Goal: Information Seeking & Learning: Learn about a topic

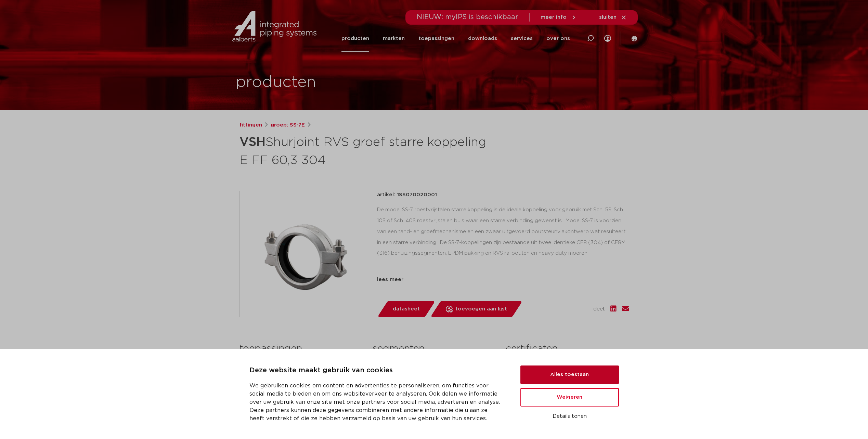
click at [569, 376] on button "Alles toestaan" at bounding box center [569, 375] width 98 height 18
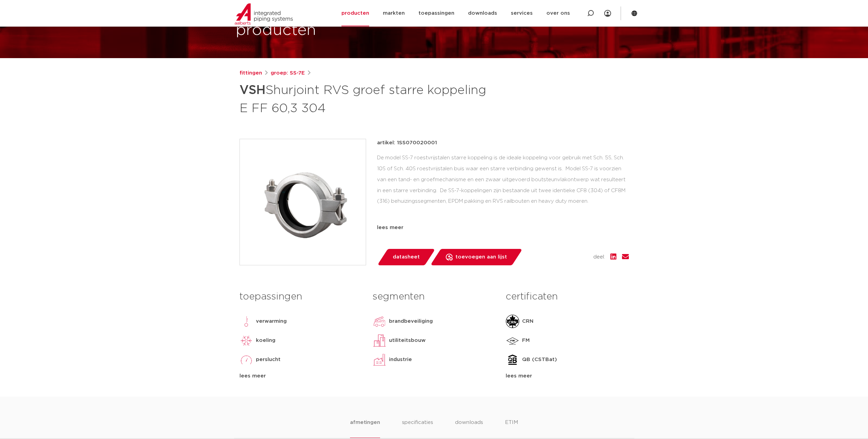
scroll to position [68, 0]
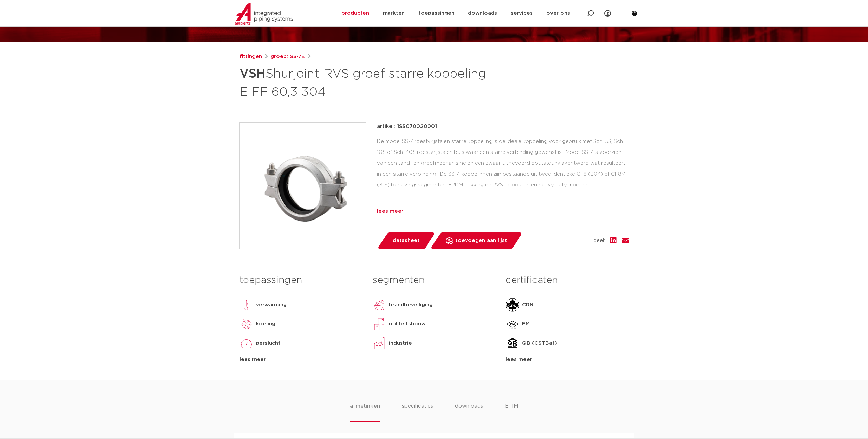
click at [390, 210] on div "lees meer" at bounding box center [503, 211] width 252 height 8
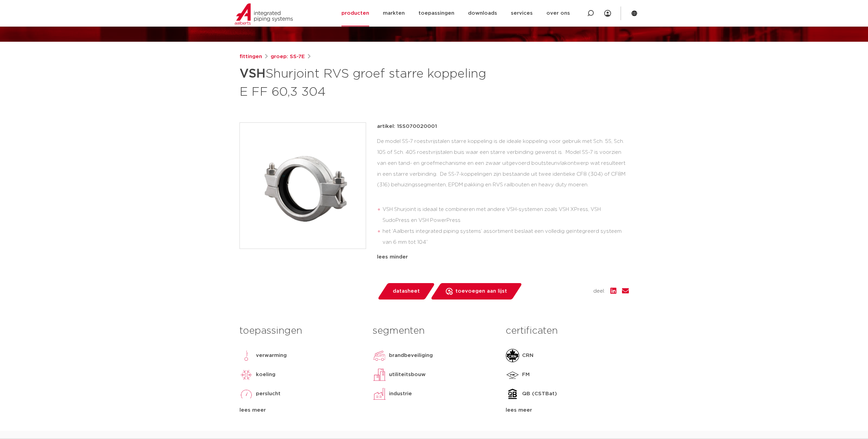
scroll to position [103, 0]
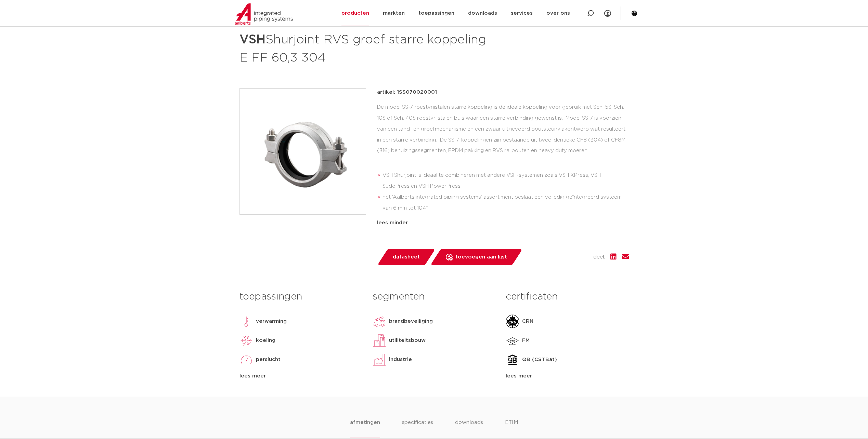
click at [378, 322] on img at bounding box center [379, 322] width 14 height 14
click at [250, 374] on div "lees meer" at bounding box center [300, 376] width 123 height 8
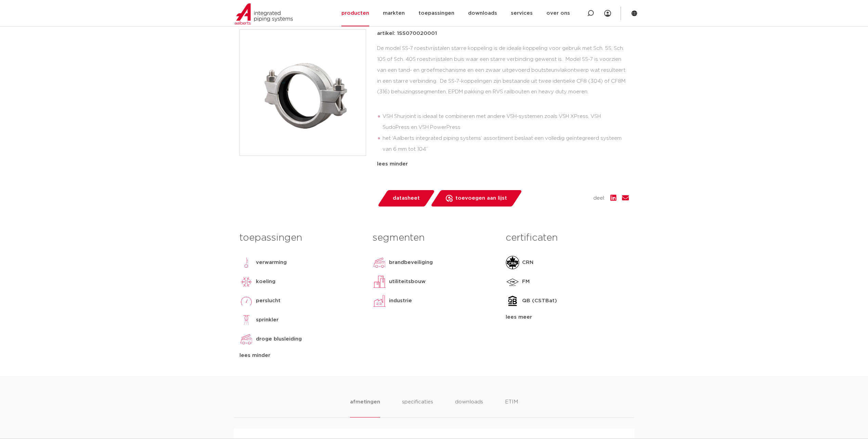
scroll to position [171, 0]
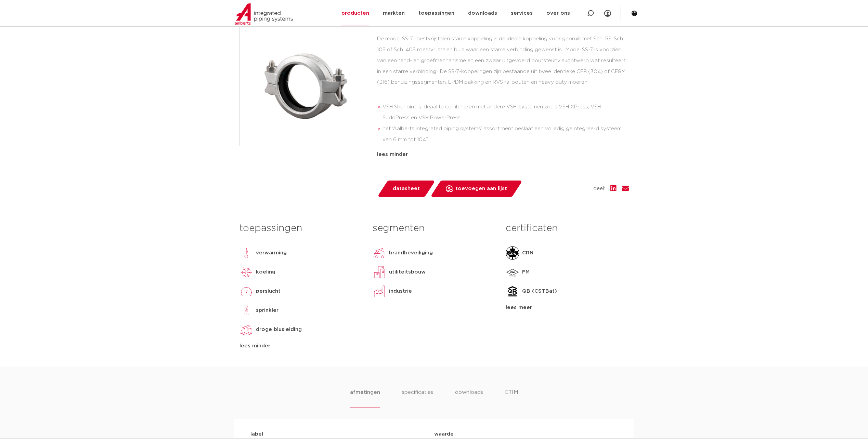
click at [263, 311] on p "sprinkler" at bounding box center [267, 310] width 23 height 8
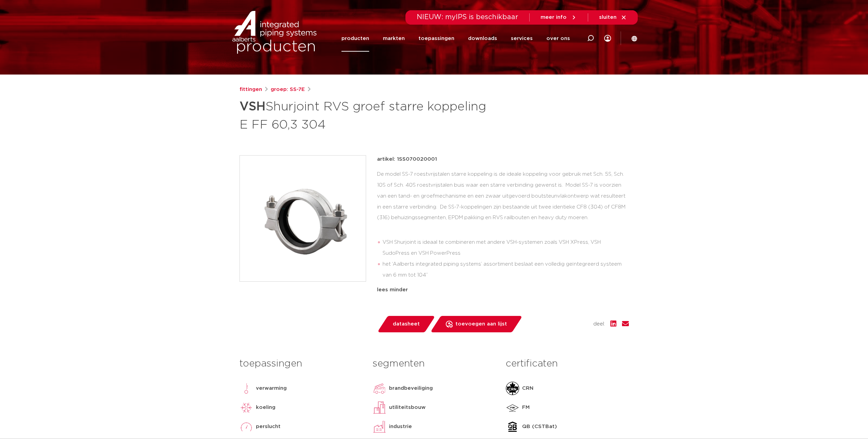
scroll to position [0, 0]
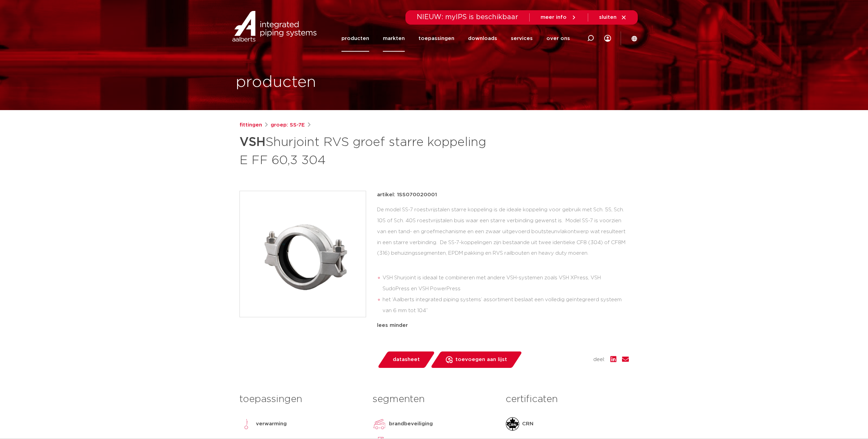
click at [393, 37] on link "markten" at bounding box center [394, 38] width 22 height 26
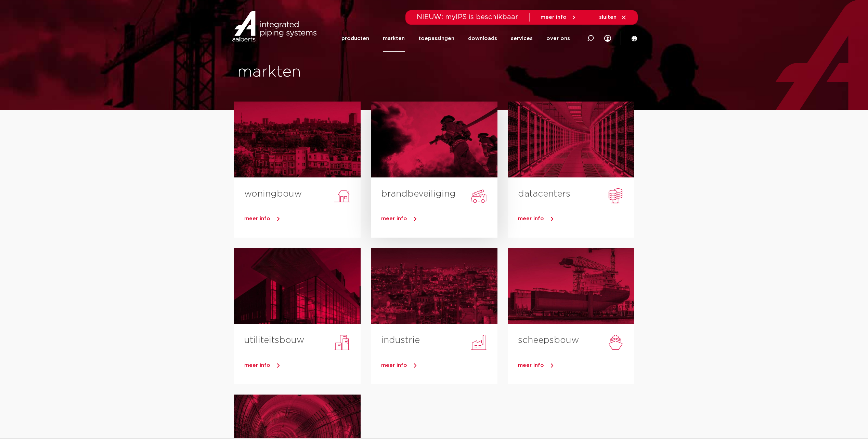
click at [397, 220] on span "meer info" at bounding box center [394, 218] width 26 height 5
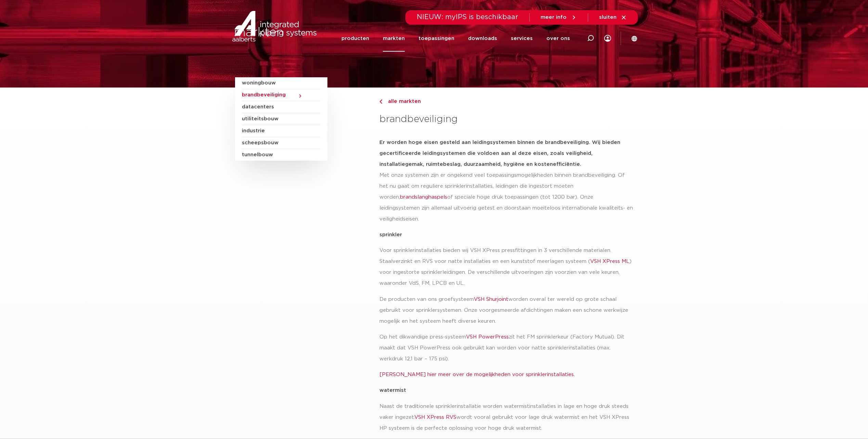
scroll to position [34, 0]
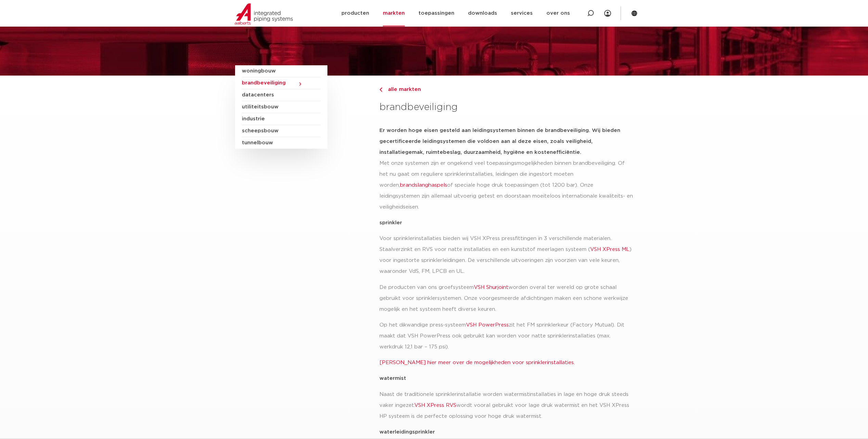
click at [484, 285] on link "VSH Shurjoint" at bounding box center [491, 287] width 35 height 5
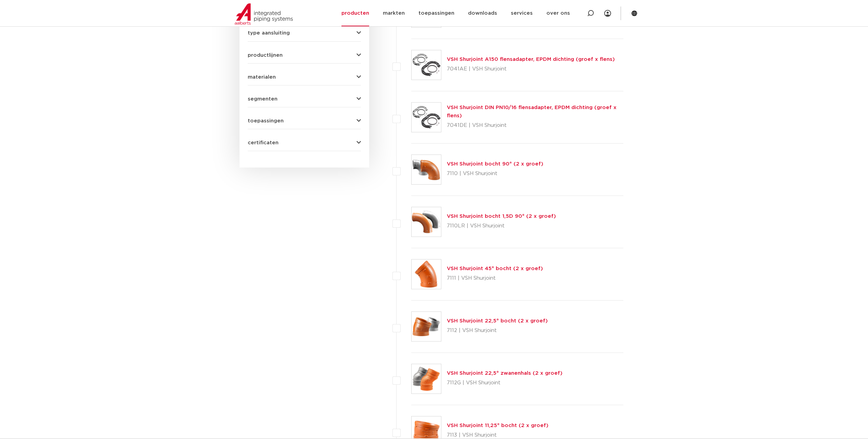
scroll to position [445, 0]
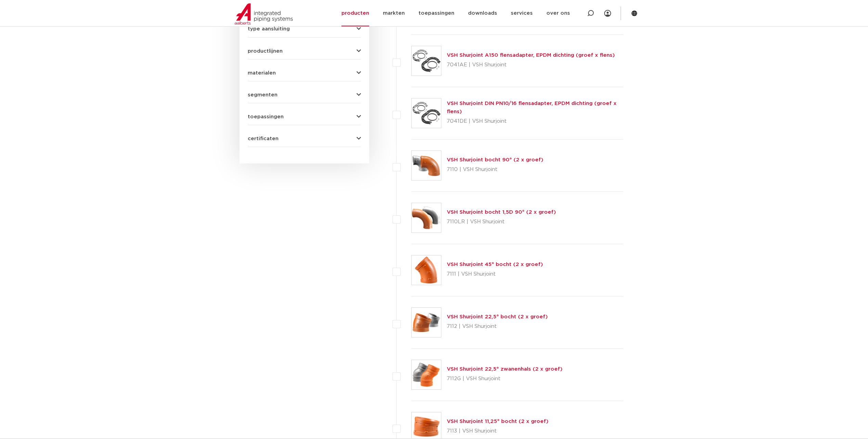
click at [474, 104] on link "VSH Shurjoint DIN PN10/16 flensadapter, EPDM dichting (groef x flens)" at bounding box center [532, 107] width 170 height 13
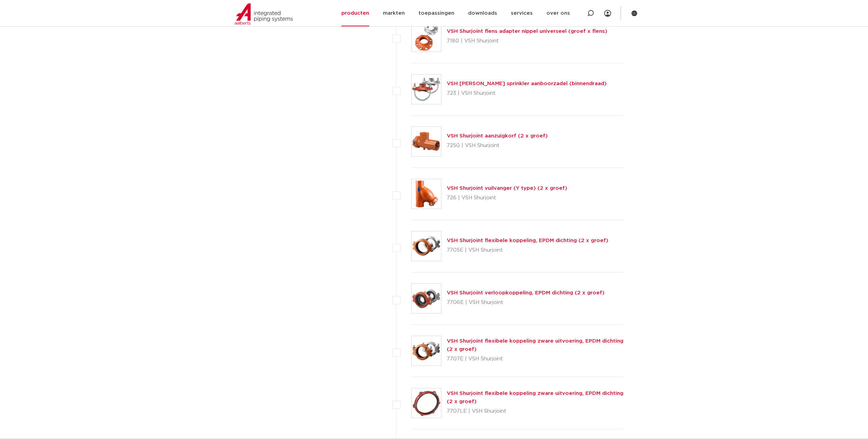
scroll to position [1710, 0]
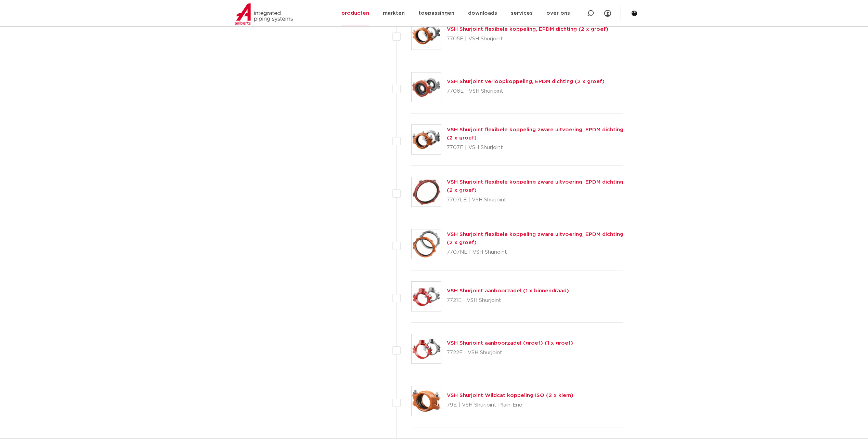
scroll to position [1881, 0]
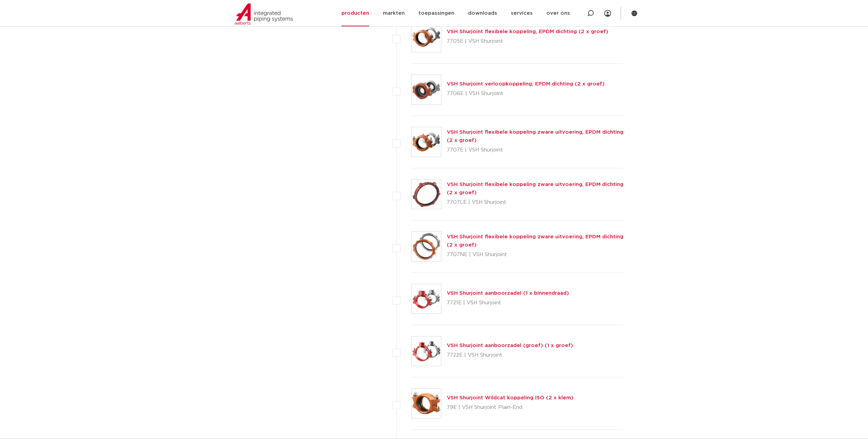
click at [473, 130] on link "VSH Shurjoint flexibele koppeling zware uitvoering, EPDM dichting (2 x groef)" at bounding box center [535, 136] width 176 height 13
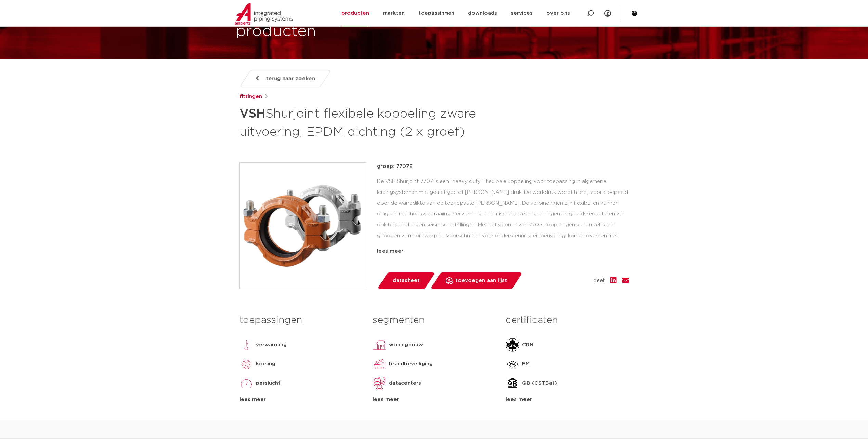
scroll to position [68, 0]
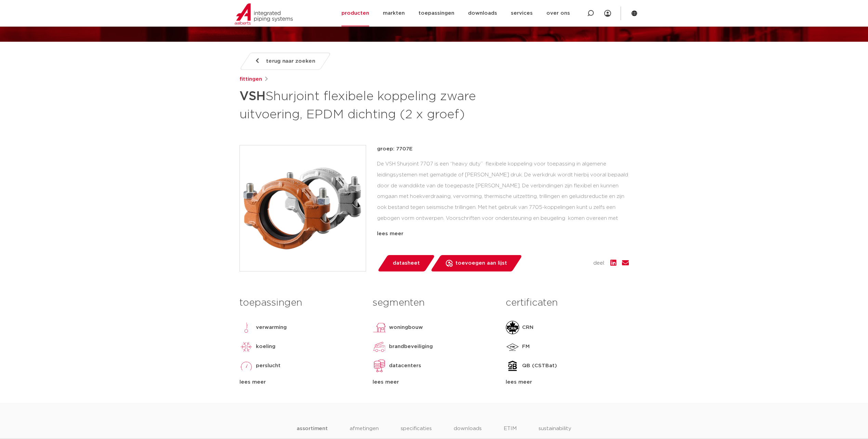
click at [409, 259] on span "datasheet" at bounding box center [406, 263] width 27 height 11
